Goal: Information Seeking & Learning: Learn about a topic

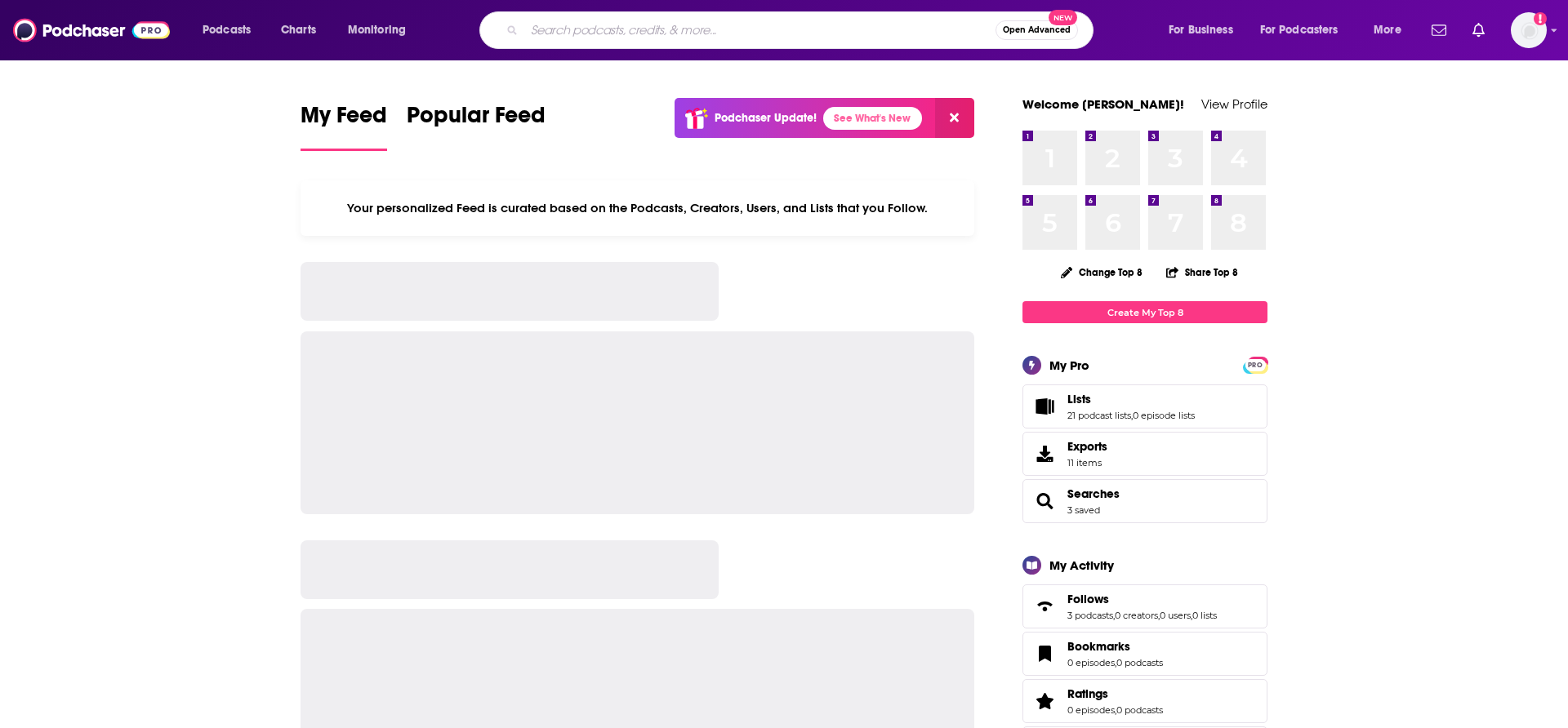
click at [577, 28] on input "Search podcasts, credits, & more..." at bounding box center [760, 30] width 471 height 26
type input "[GEOGRAPHIC_DATA]"
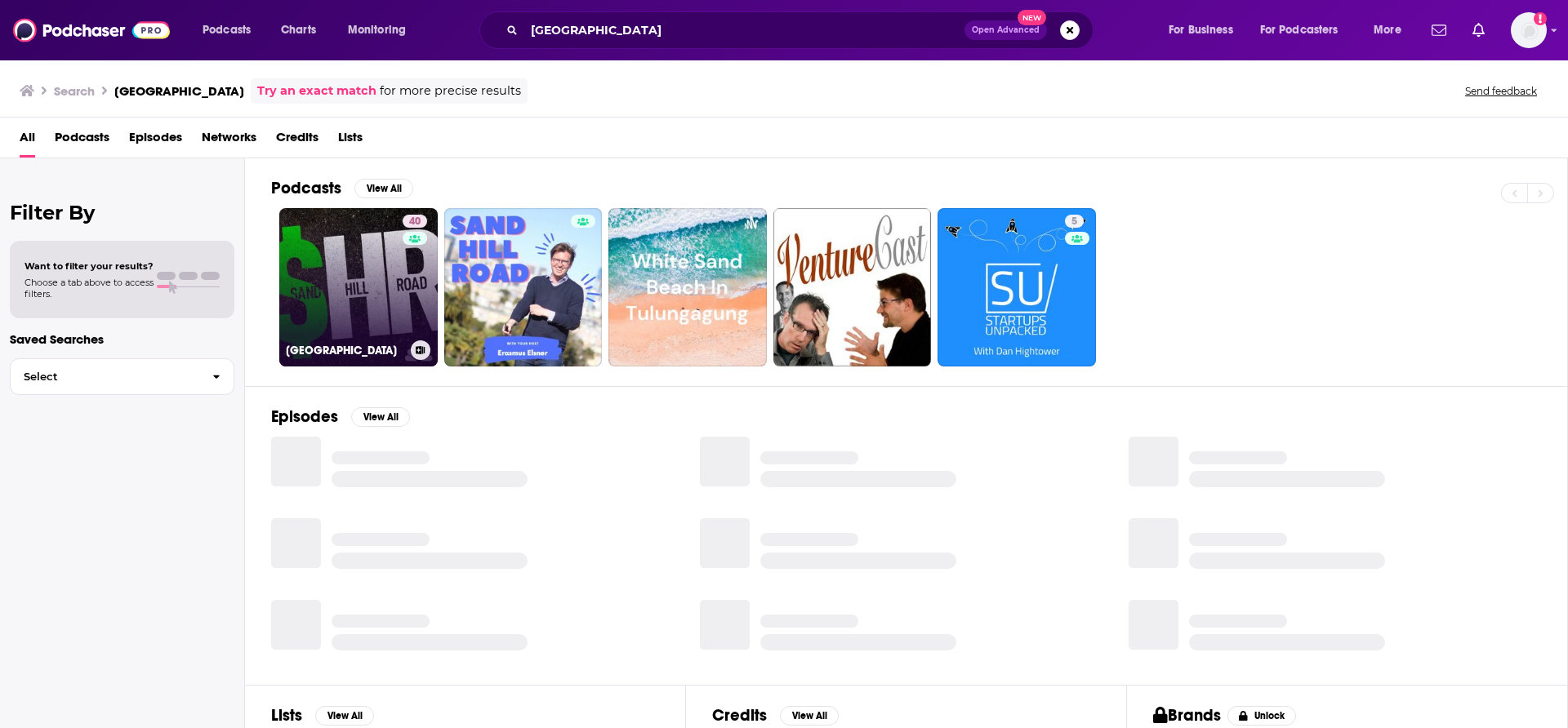
click at [377, 277] on link "[STREET_ADDRESS]" at bounding box center [358, 287] width 158 height 158
